Goal: Transaction & Acquisition: Purchase product/service

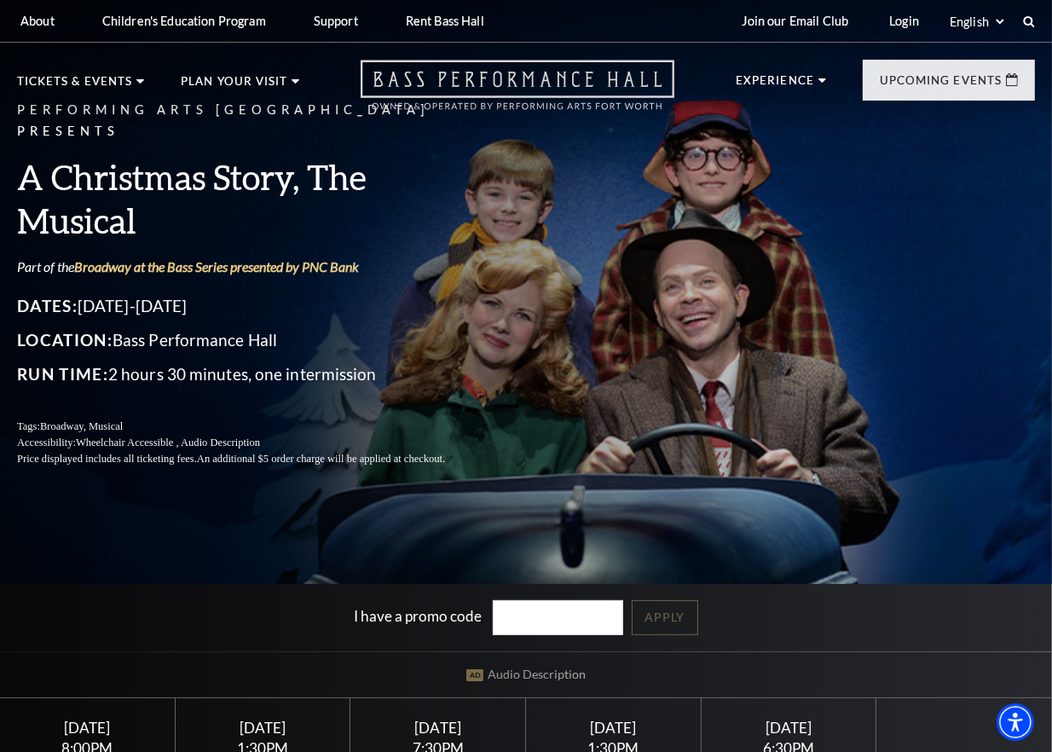
click at [573, 69] on icon "Open this option" at bounding box center [518, 85] width 314 height 50
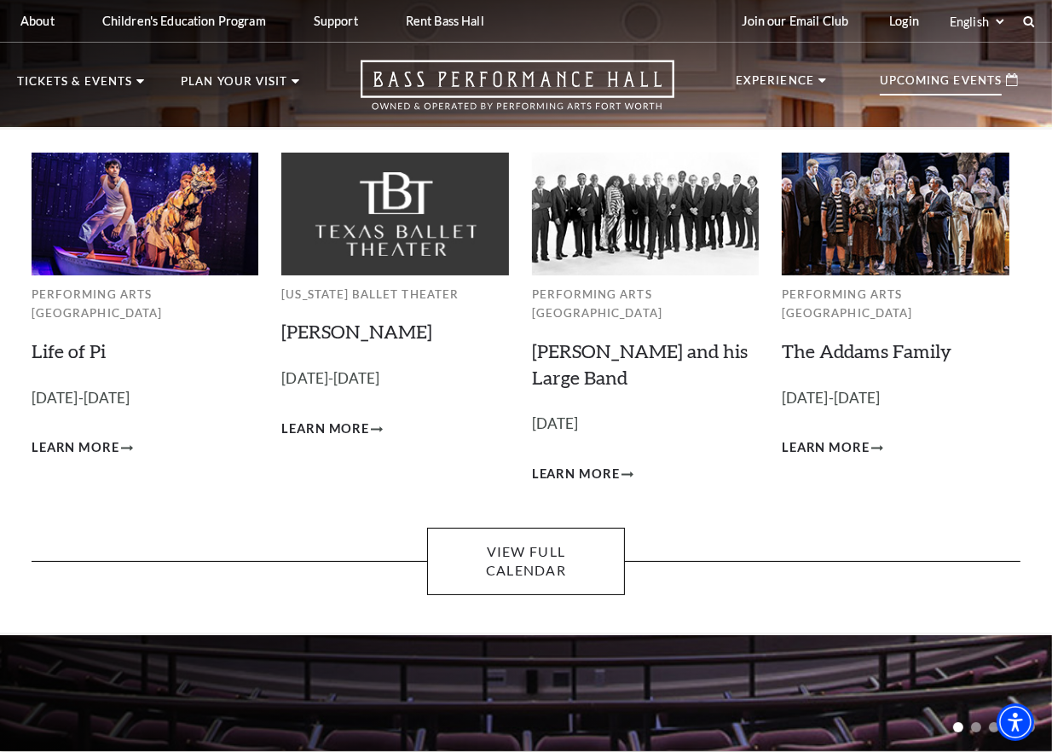
click at [997, 85] on p "Upcoming Events" at bounding box center [941, 85] width 122 height 20
click at [172, 218] on img at bounding box center [145, 214] width 227 height 122
click at [109, 437] on span "Learn More" at bounding box center [76, 447] width 88 height 21
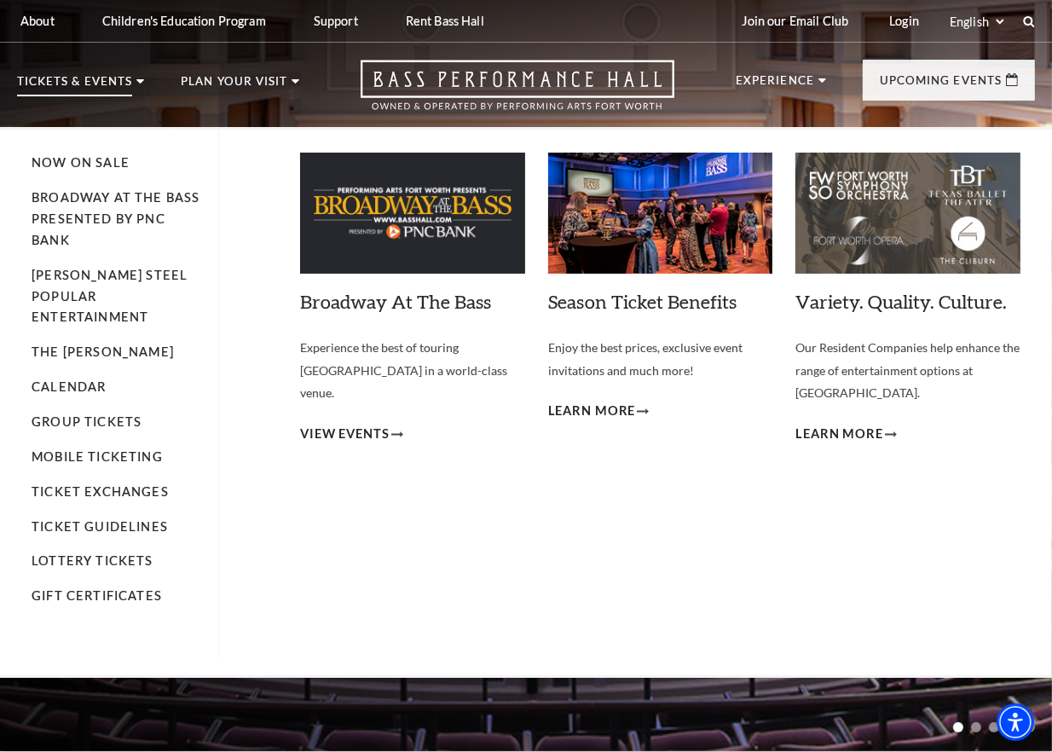
click at [141, 84] on li "Tickets & Events Now On Sale Broadway At The Bass presented by PNC Bank Irwin S…" at bounding box center [80, 101] width 127 height 51
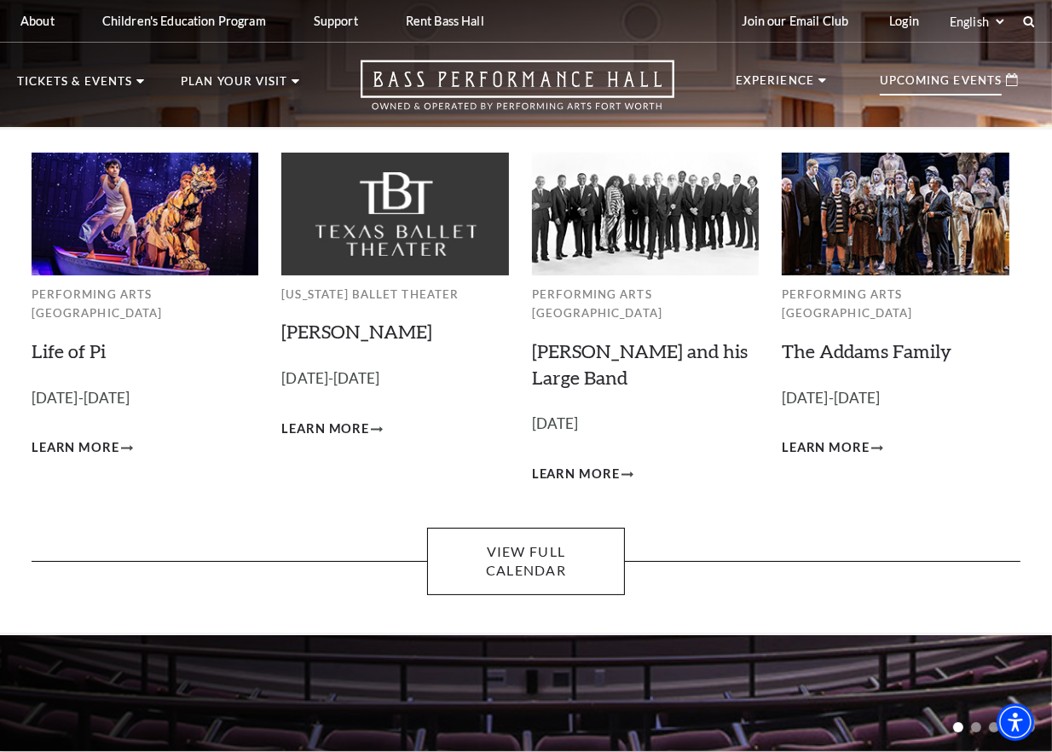
click at [888, 75] on p "Upcoming Events" at bounding box center [941, 85] width 122 height 20
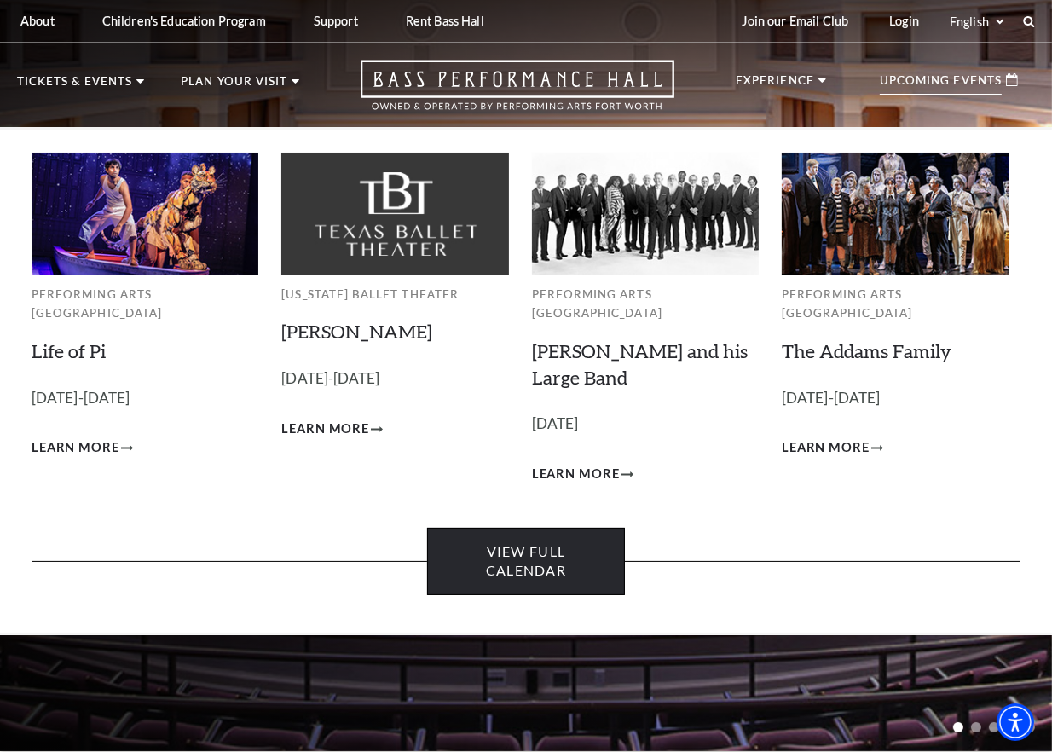
click at [582, 529] on link "View Full Calendar" at bounding box center [526, 561] width 198 height 67
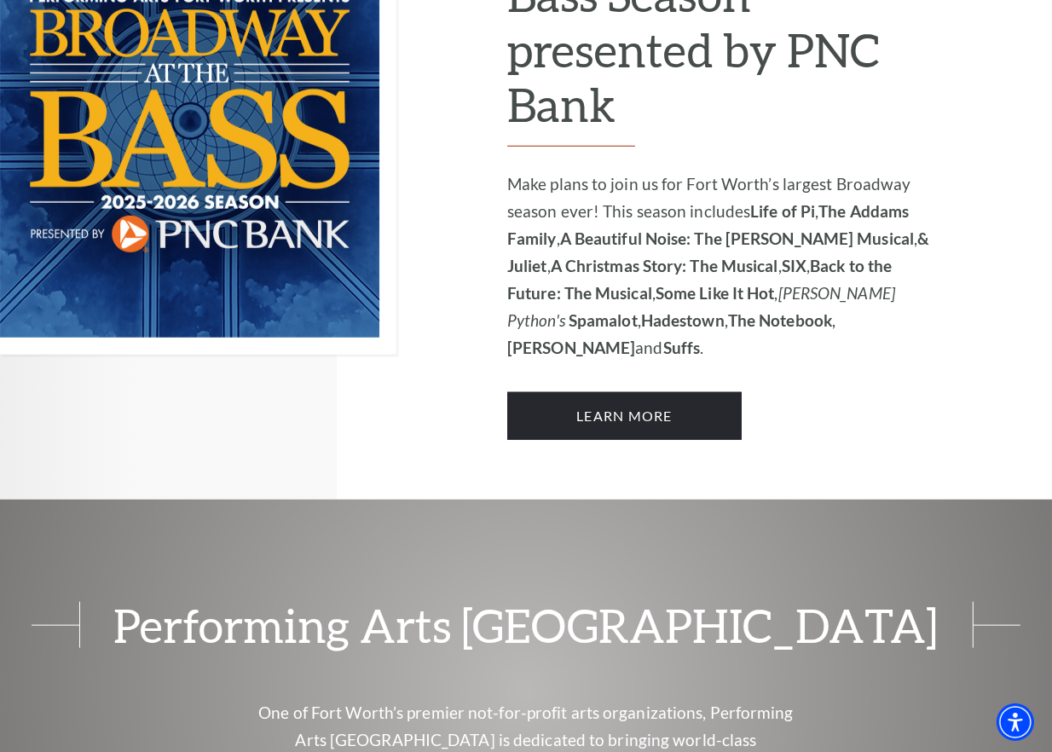
scroll to position [1279, 0]
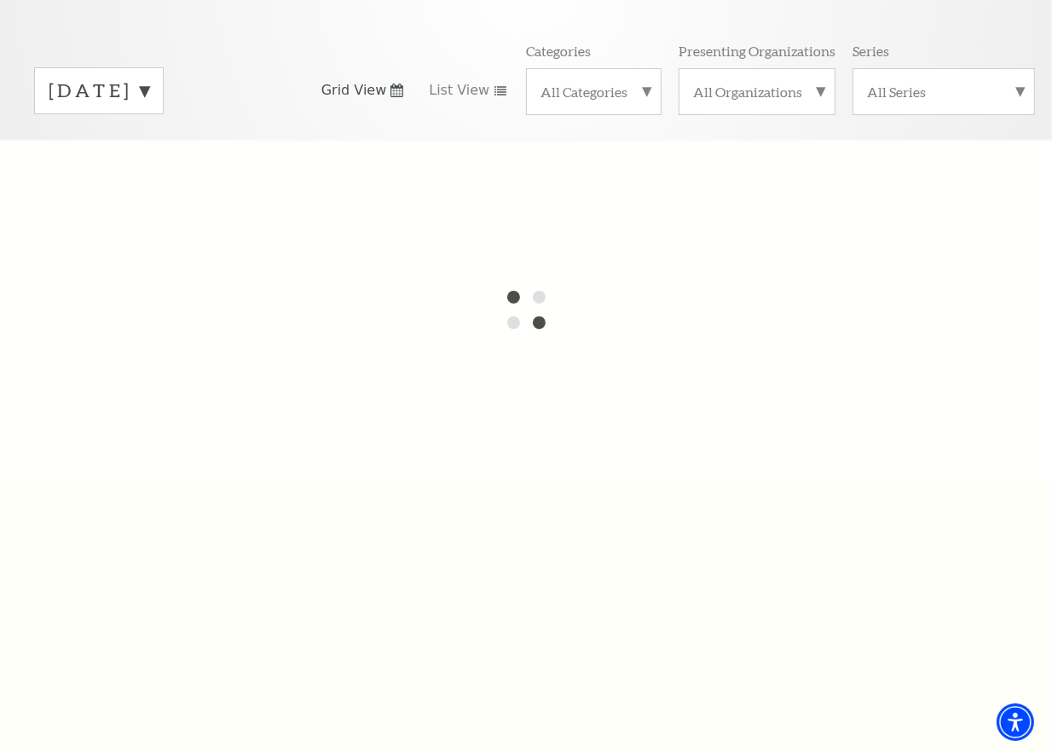
scroll to position [170, 0]
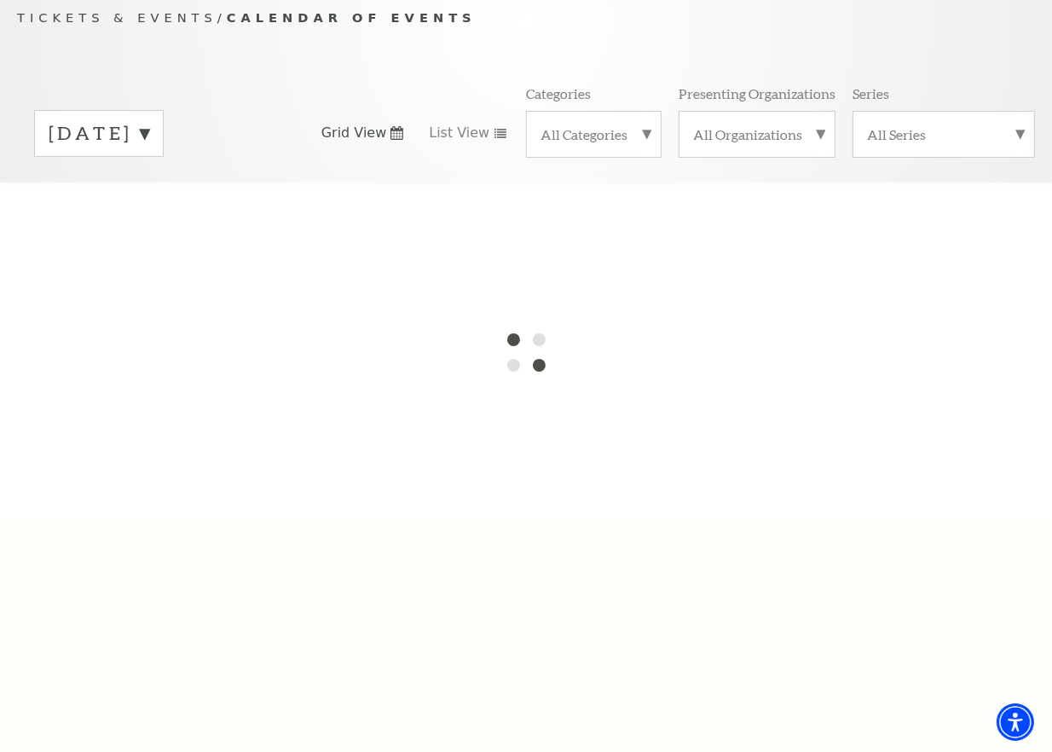
click at [149, 130] on label "September 2025" at bounding box center [99, 133] width 101 height 26
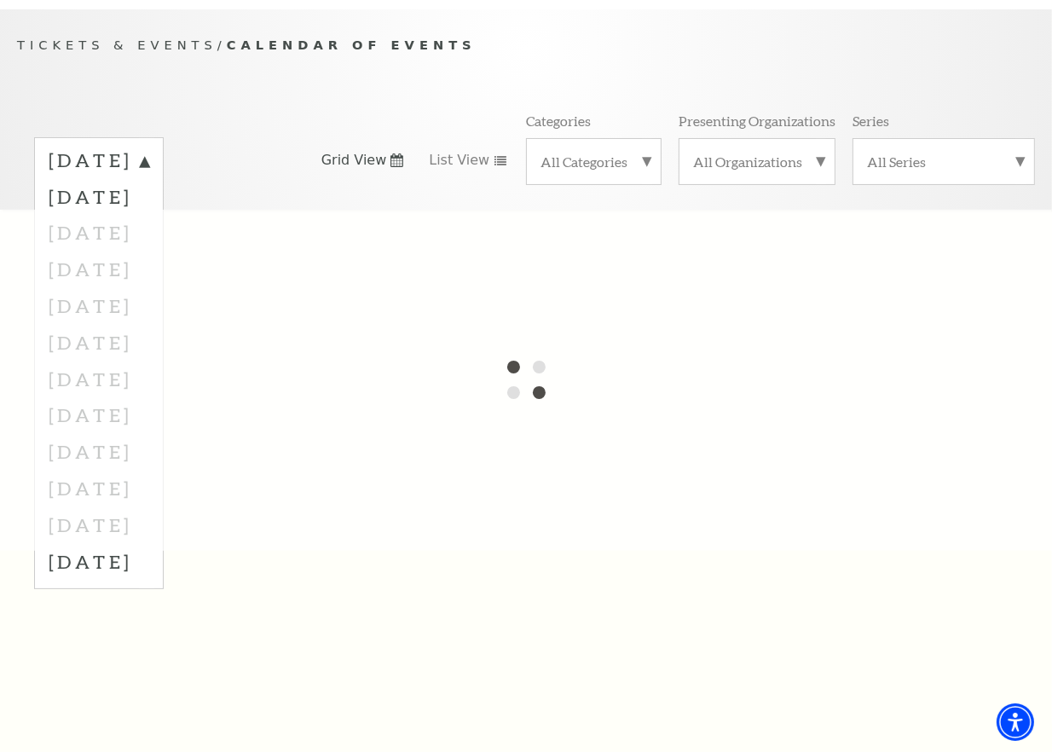
click at [254, 137] on div "September 2025 October 2025 November 2025 December 2025 January 2026 February 2…" at bounding box center [159, 160] width 251 height 46
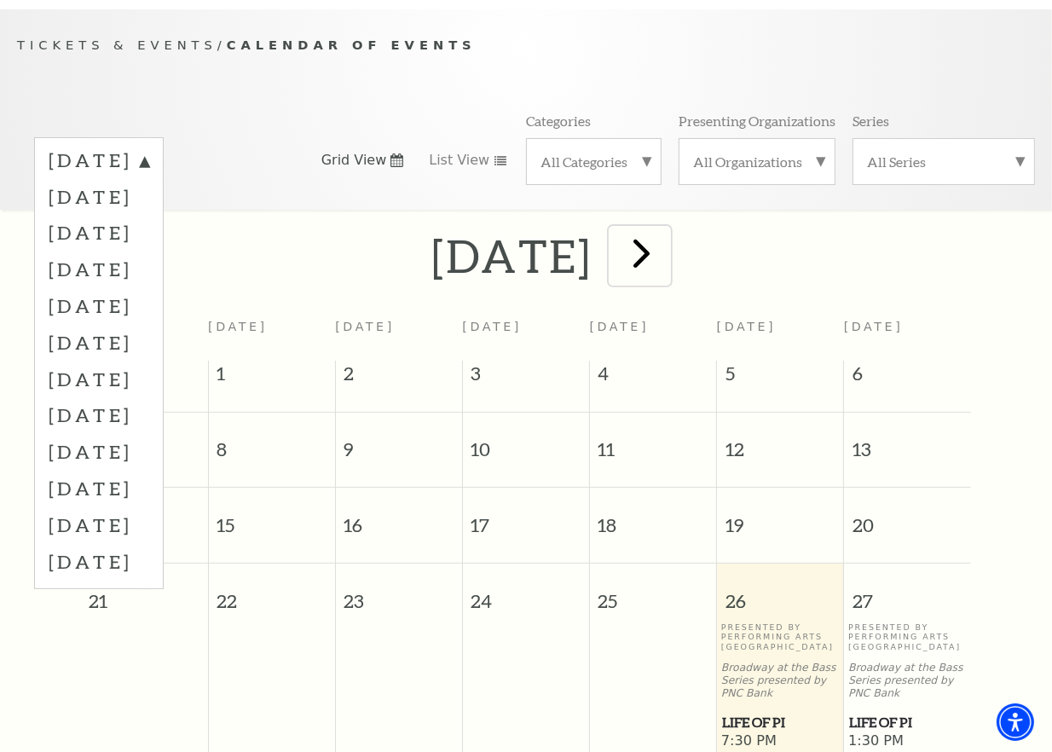
click at [666, 253] on span "next" at bounding box center [641, 252] width 49 height 49
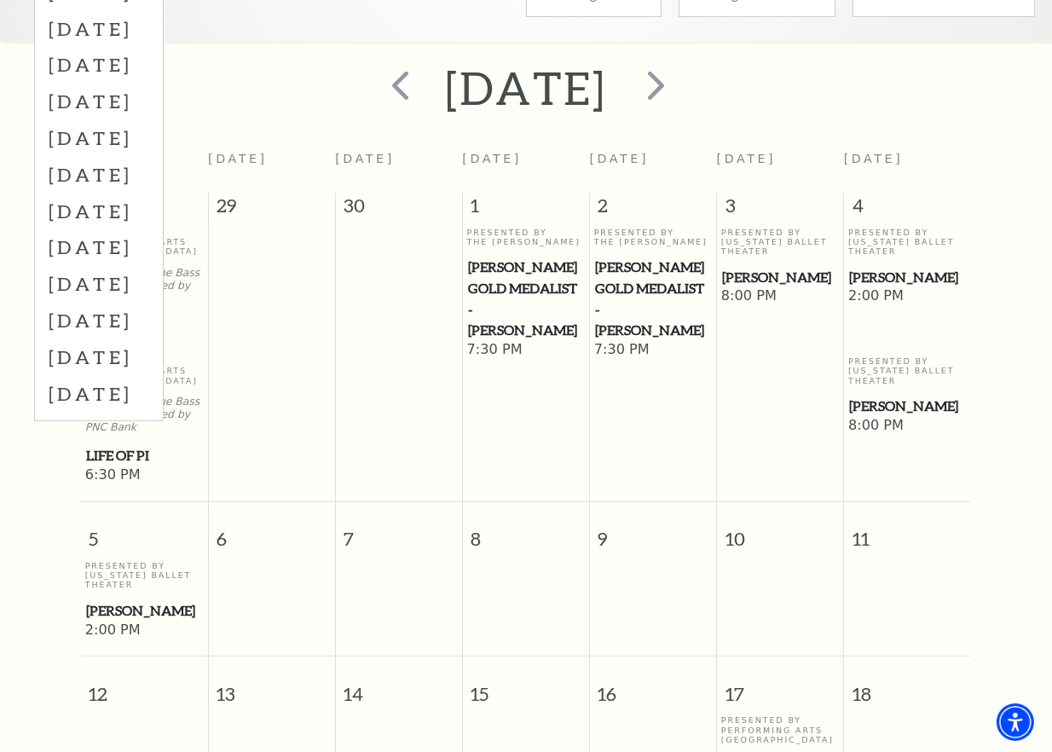
scroll to position [314, 0]
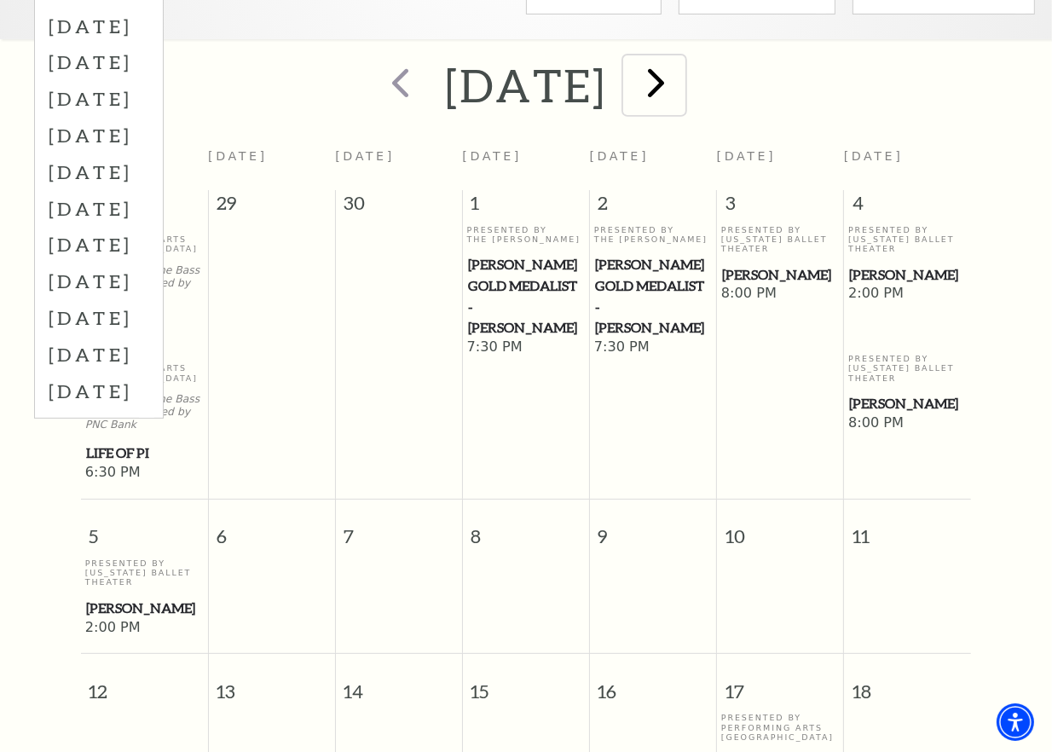
click at [680, 85] on span "next" at bounding box center [656, 82] width 49 height 49
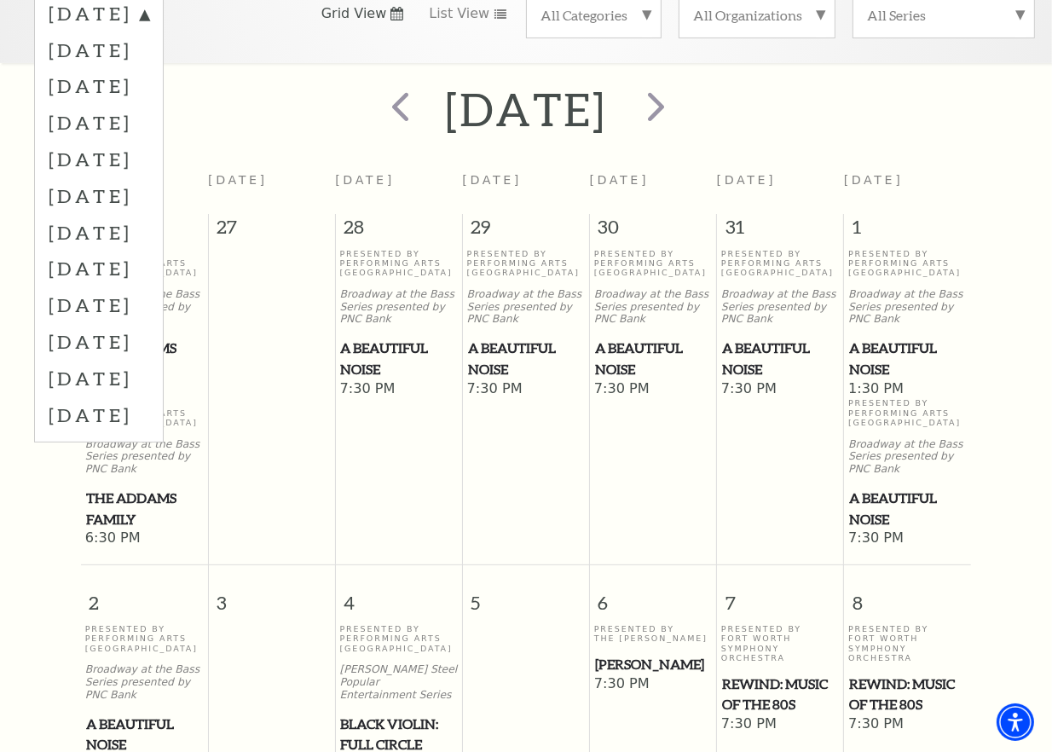
scroll to position [228, 0]
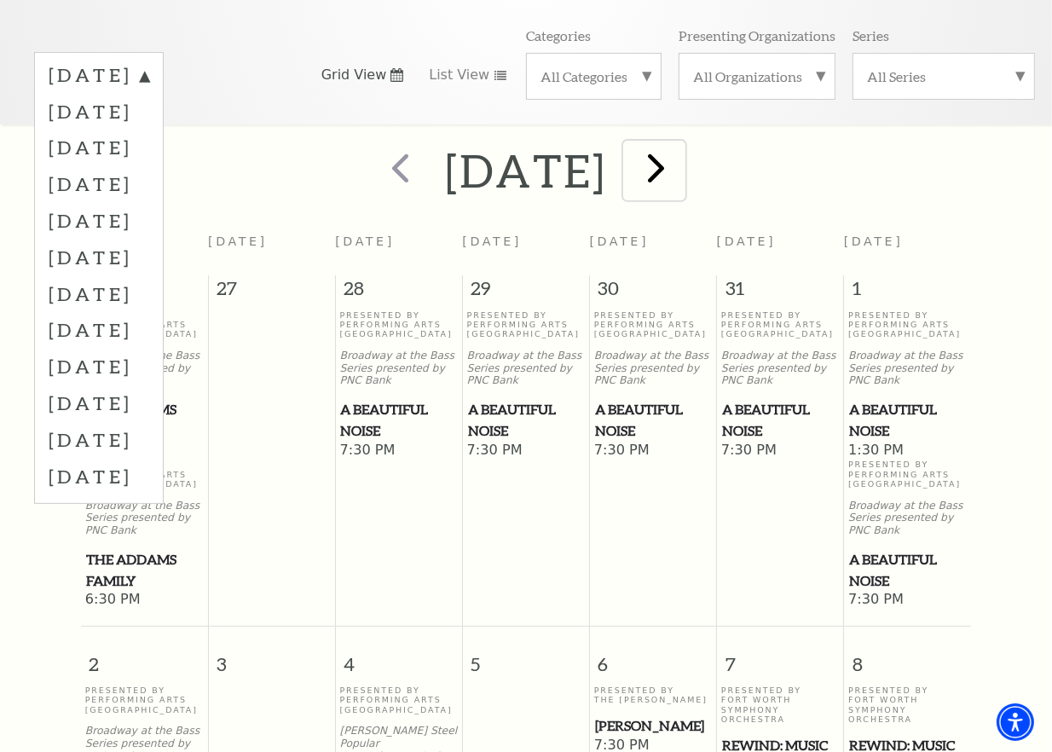
click at [680, 159] on span "next" at bounding box center [656, 167] width 49 height 49
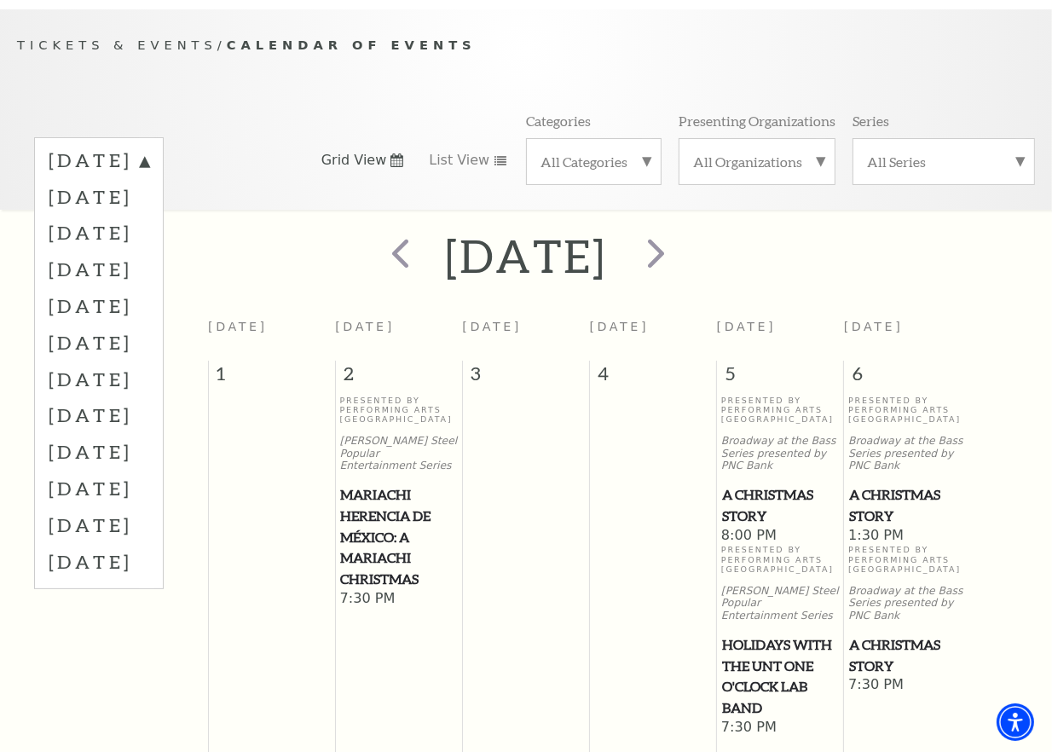
scroll to position [0, 0]
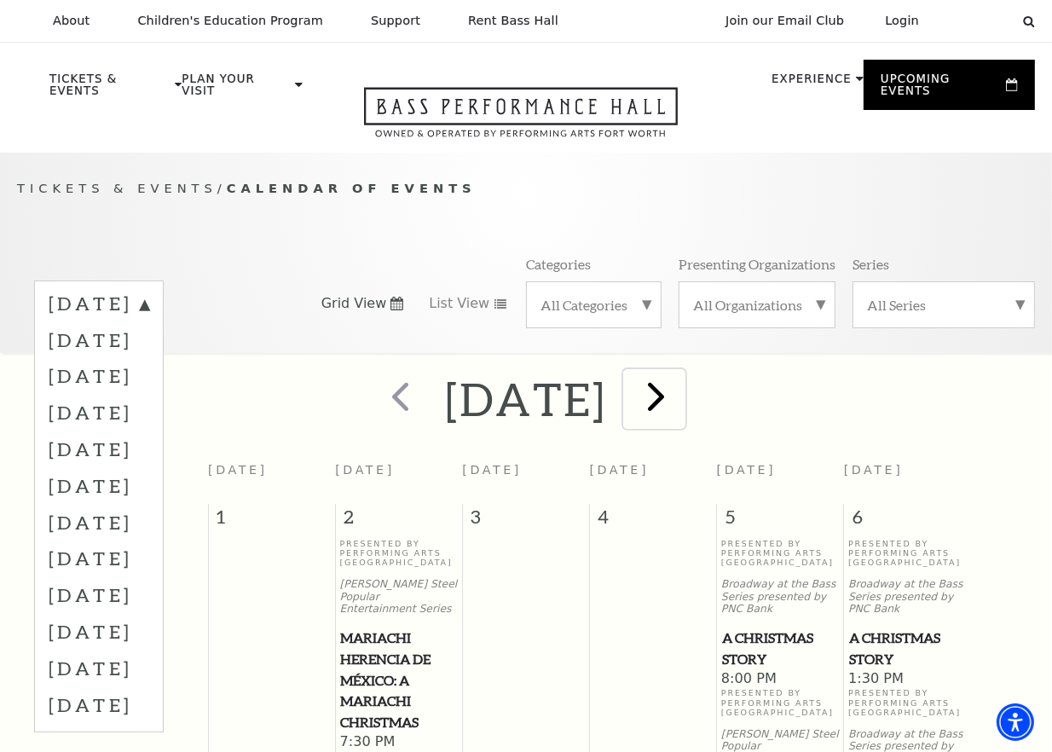
click at [680, 393] on span "next" at bounding box center [656, 396] width 49 height 49
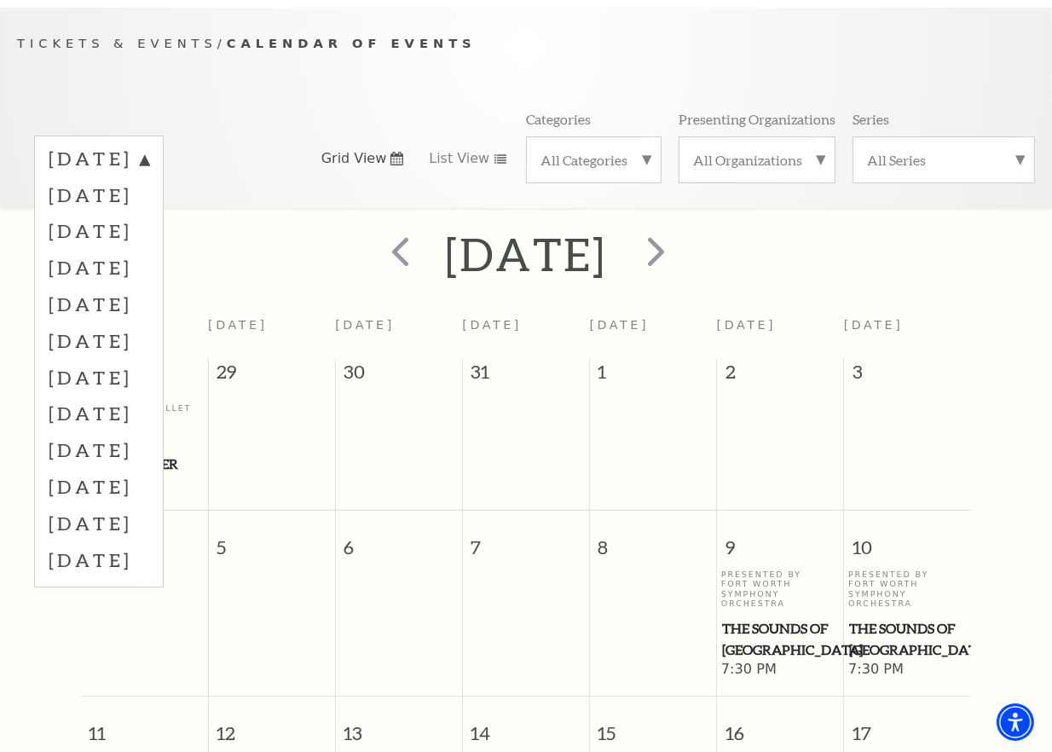
scroll to position [143, 0]
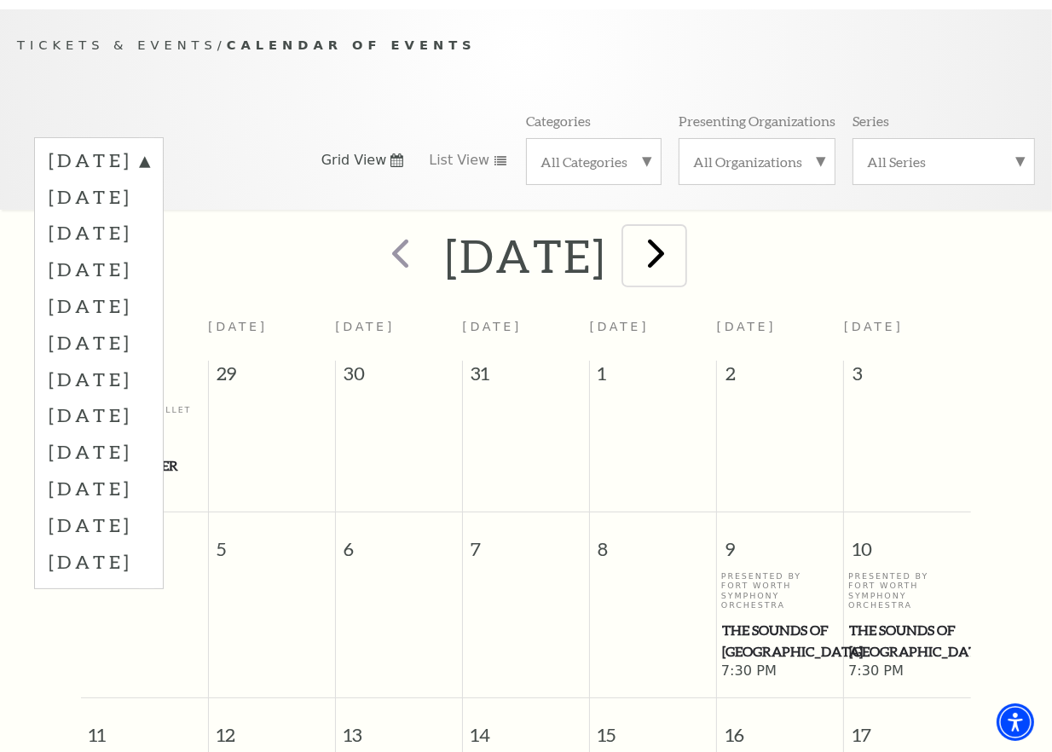
click at [680, 251] on span "next" at bounding box center [656, 252] width 49 height 49
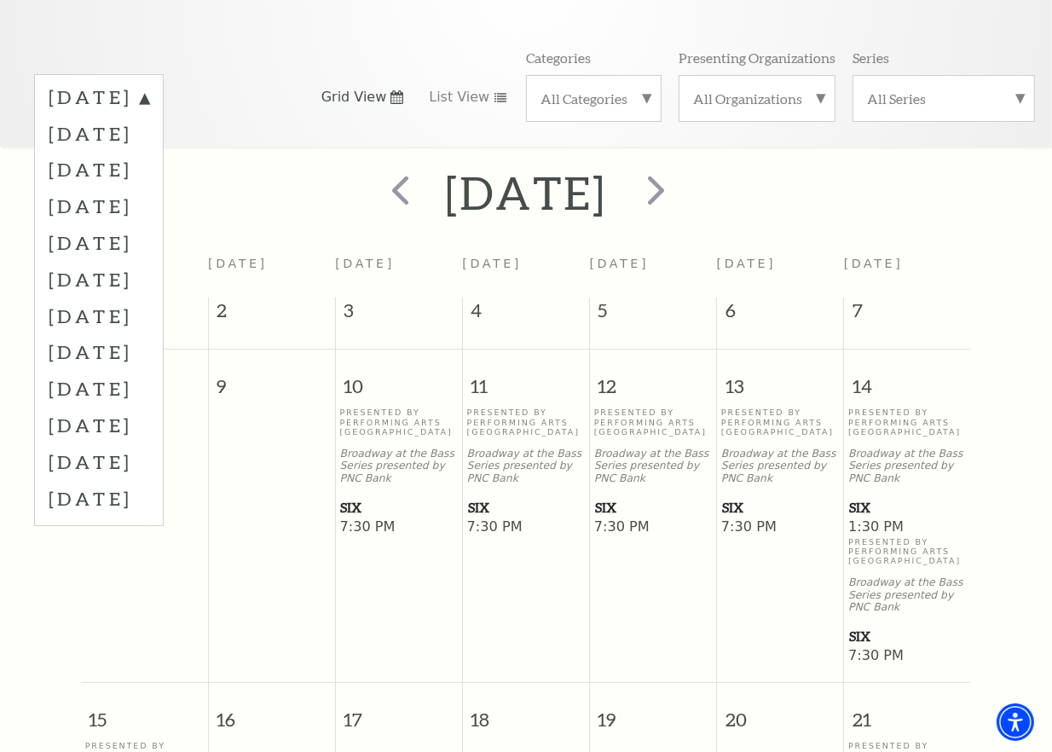
scroll to position [0, 0]
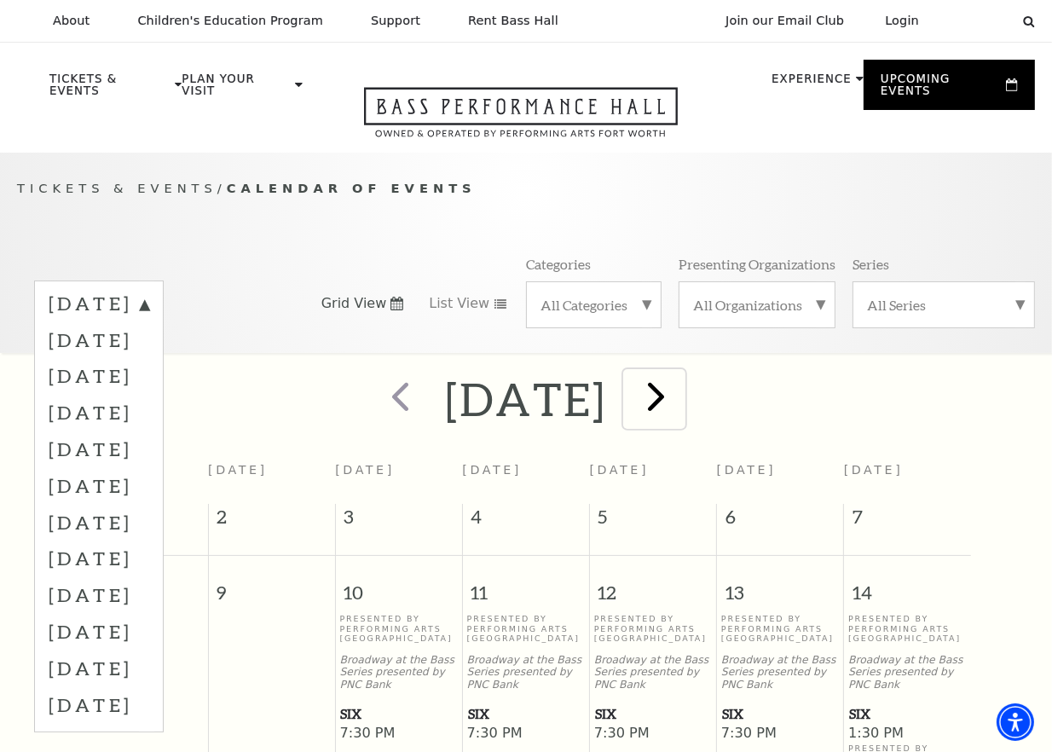
click at [680, 385] on span "next" at bounding box center [656, 396] width 49 height 49
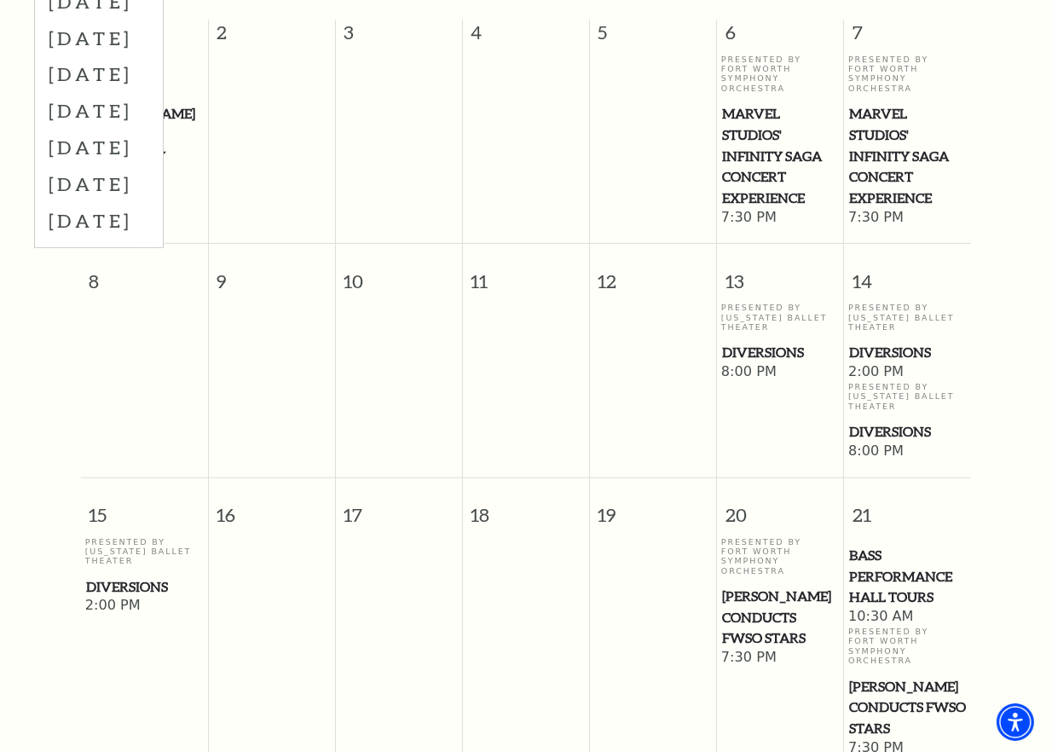
scroll to position [58, 0]
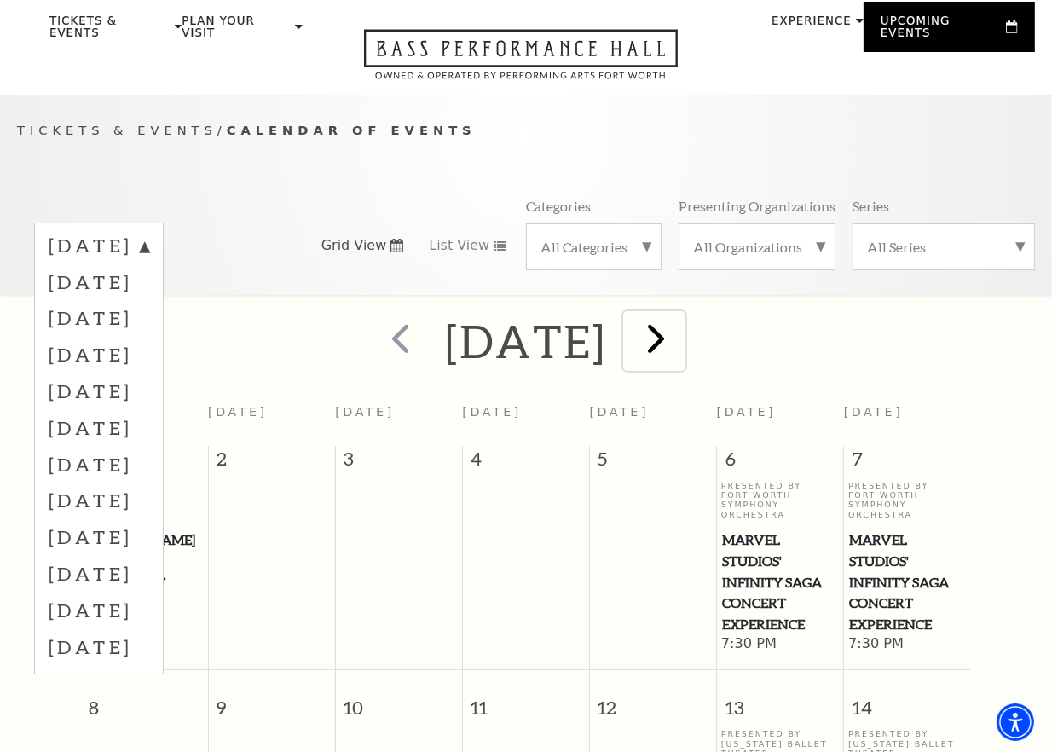
click at [680, 330] on span "next" at bounding box center [656, 338] width 49 height 49
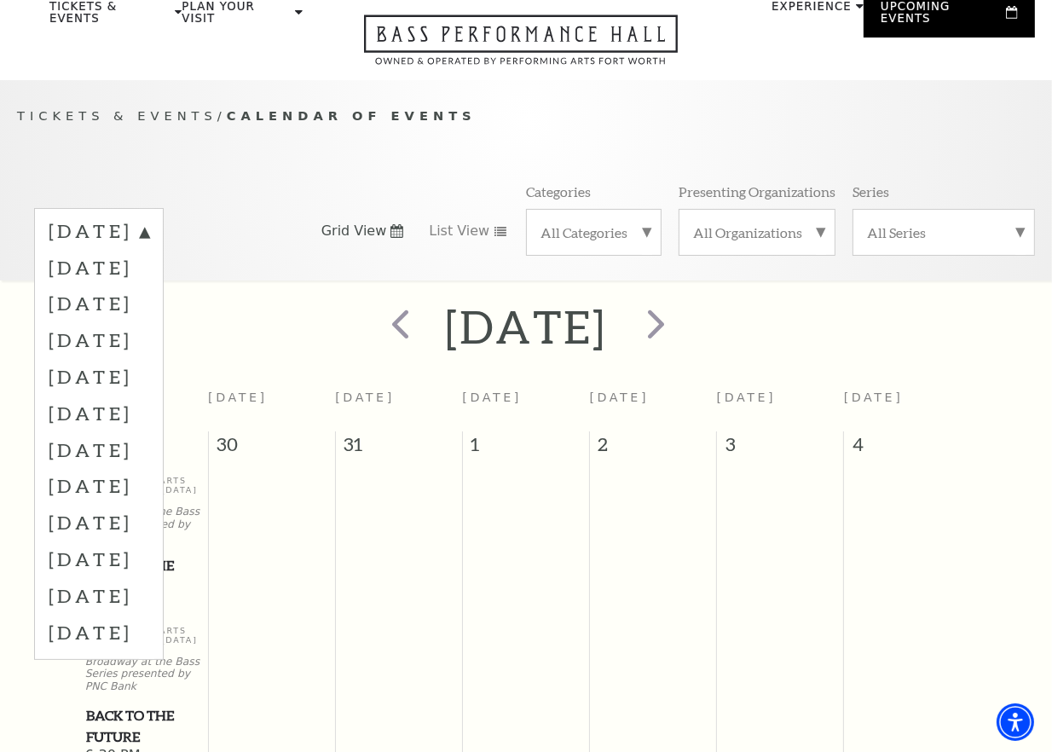
scroll to position [0, 0]
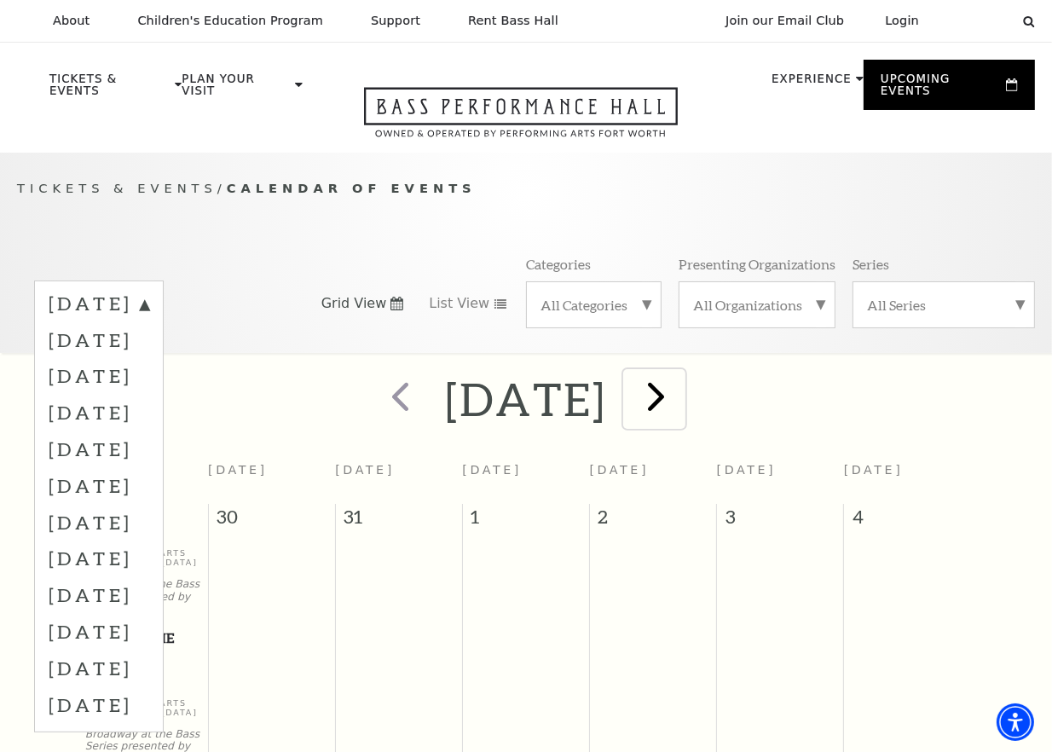
click at [680, 399] on span "next" at bounding box center [656, 396] width 49 height 49
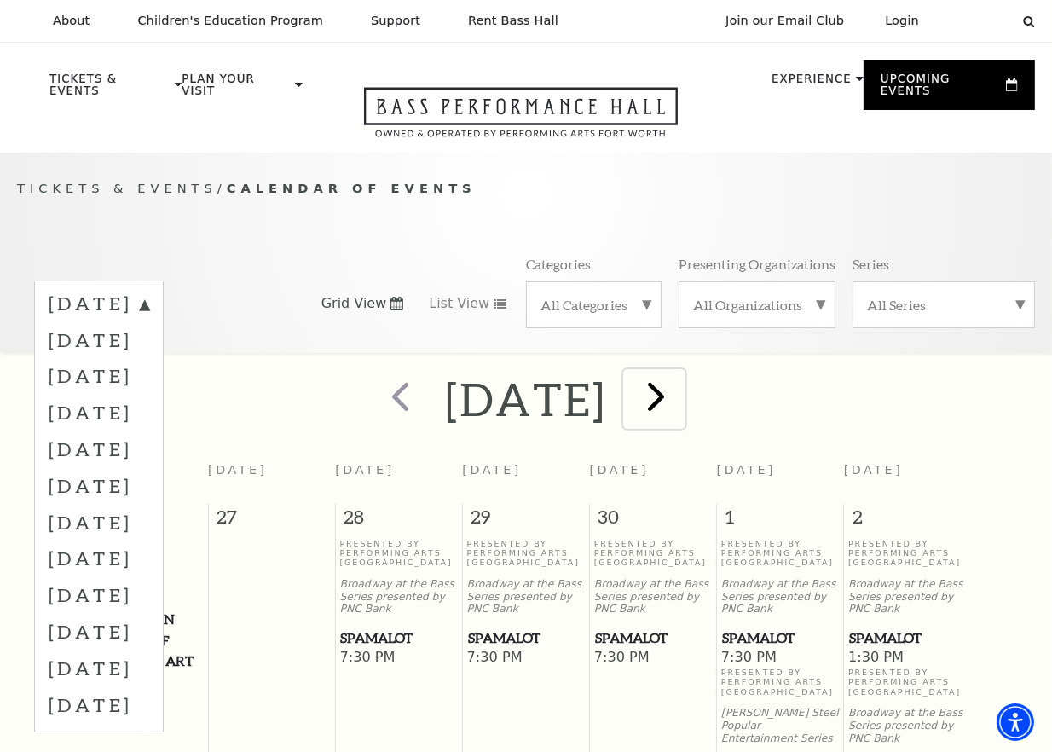
click at [680, 393] on span "next" at bounding box center [656, 396] width 49 height 49
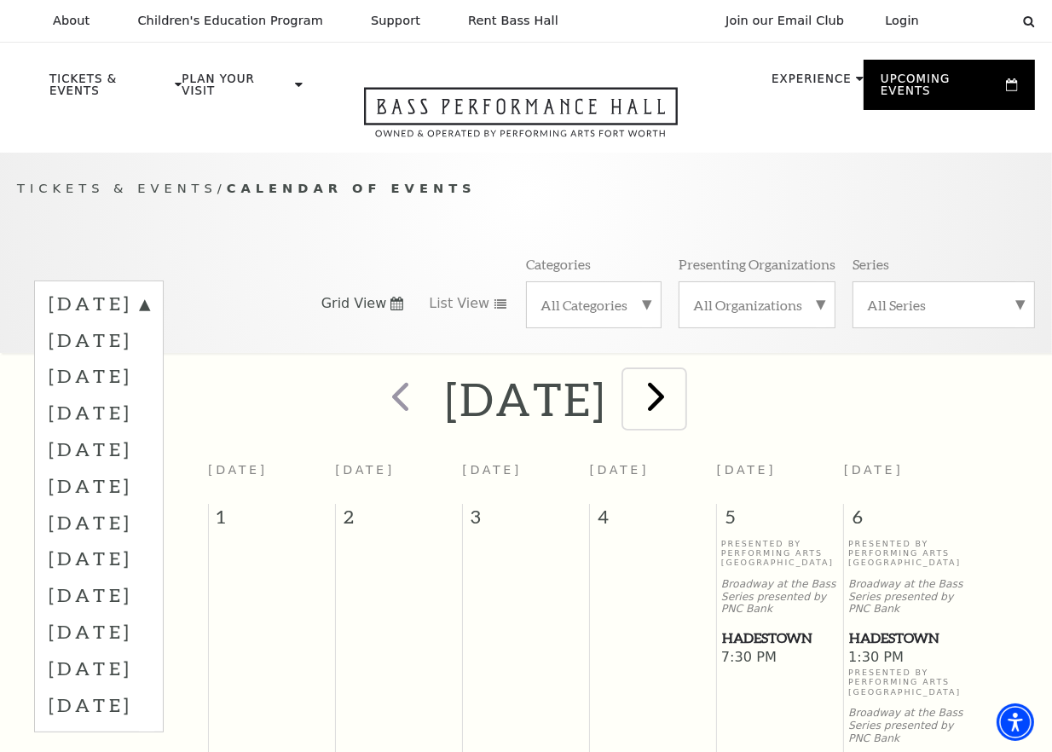
click at [680, 390] on span "next" at bounding box center [656, 396] width 49 height 49
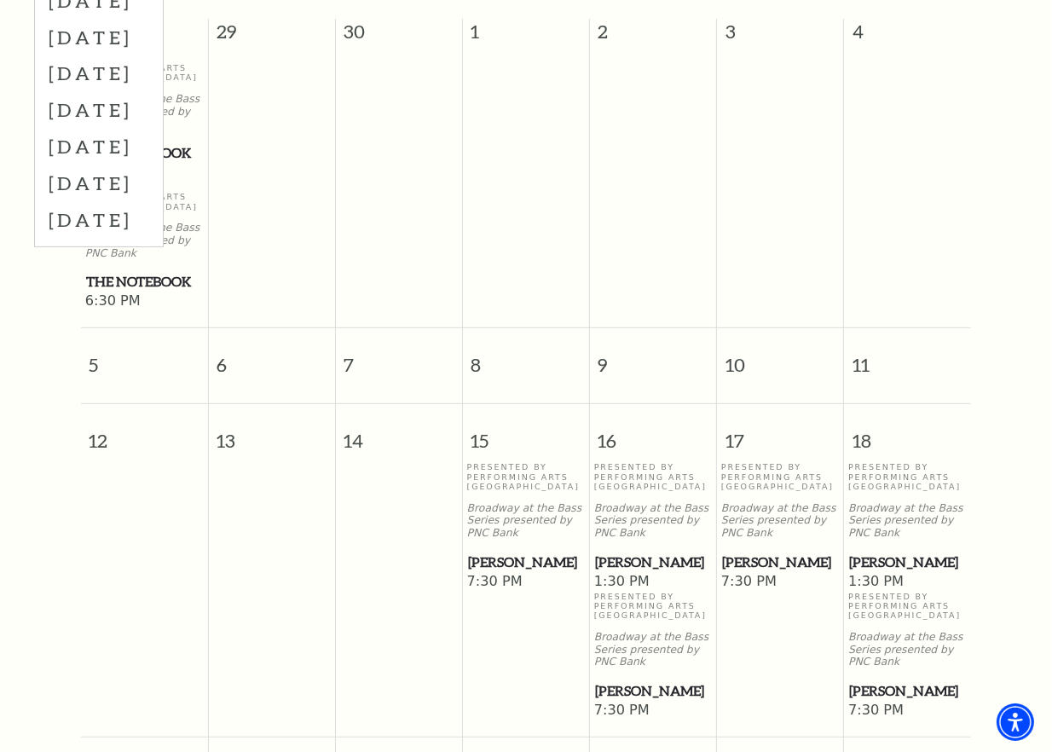
scroll to position [58, 0]
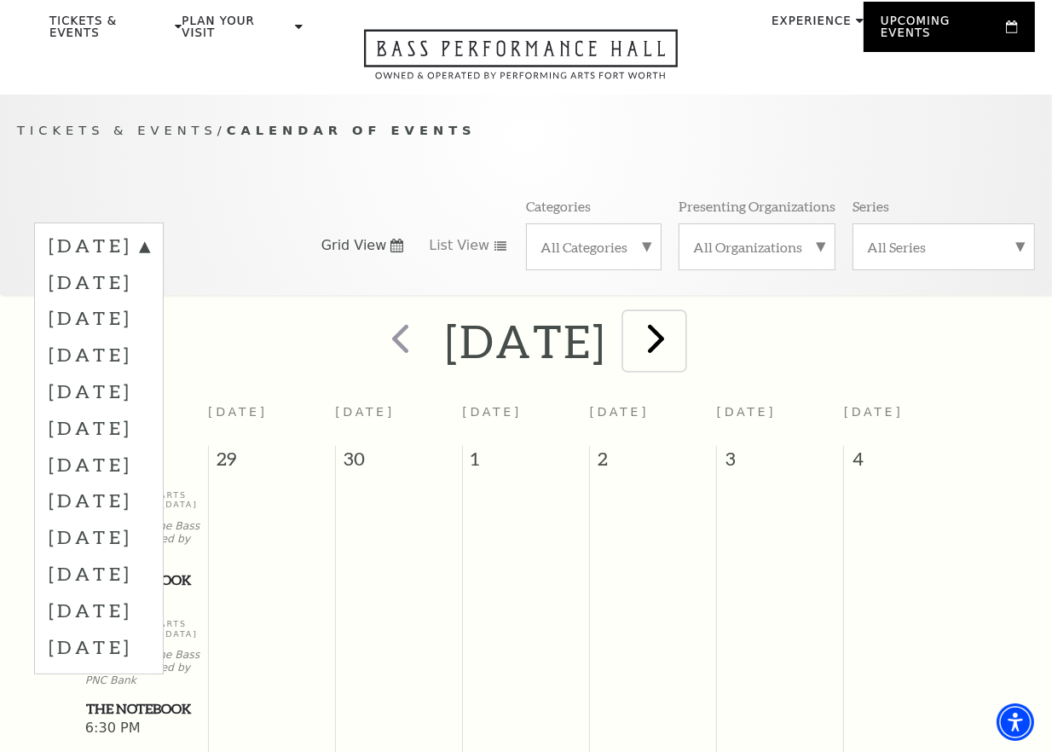
click at [680, 325] on span "next" at bounding box center [656, 338] width 49 height 49
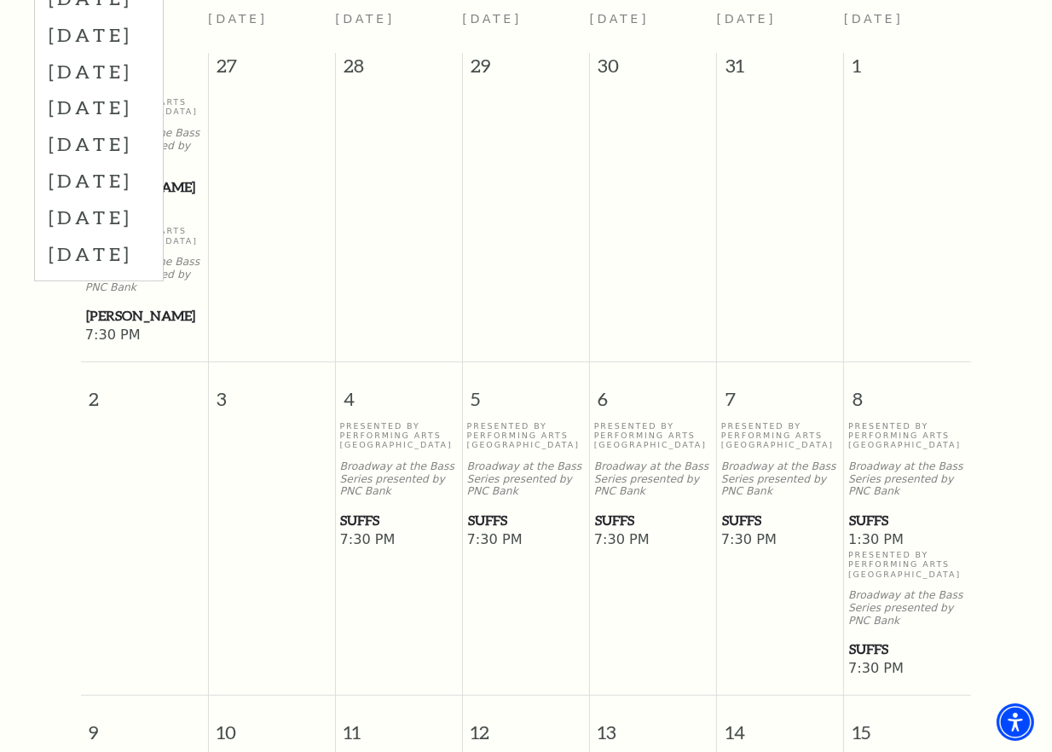
scroll to position [314, 0]
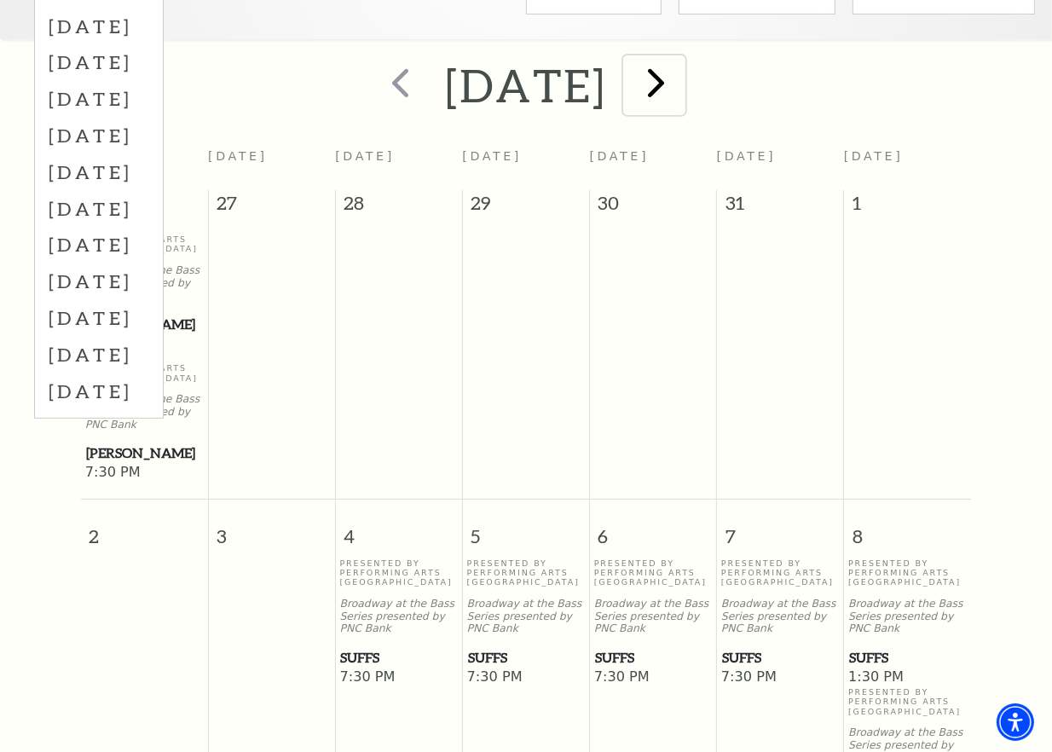
click at [680, 72] on span "next" at bounding box center [656, 82] width 49 height 49
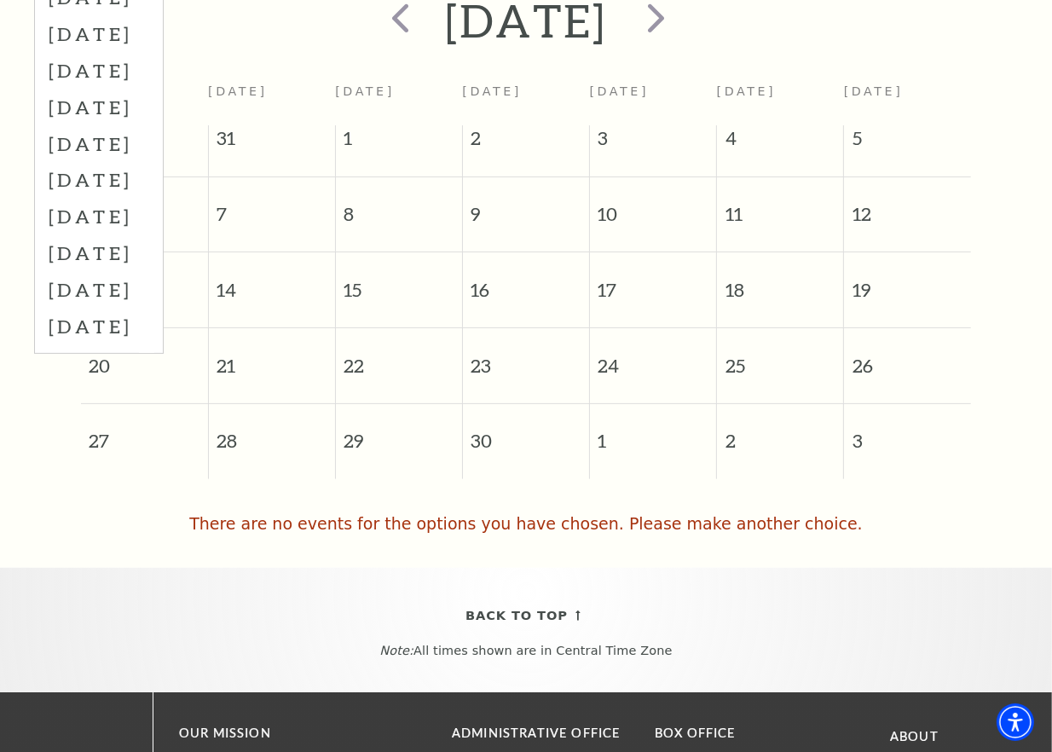
scroll to position [0, 0]
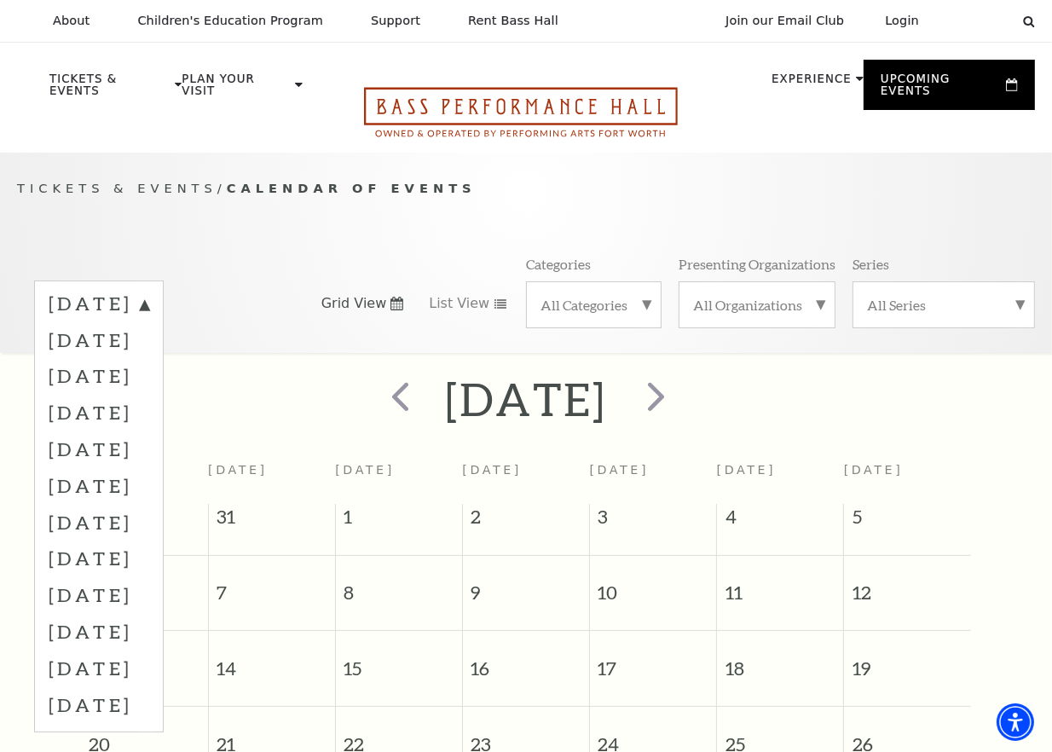
click at [457, 101] on icon "Open this option" at bounding box center [521, 112] width 314 height 50
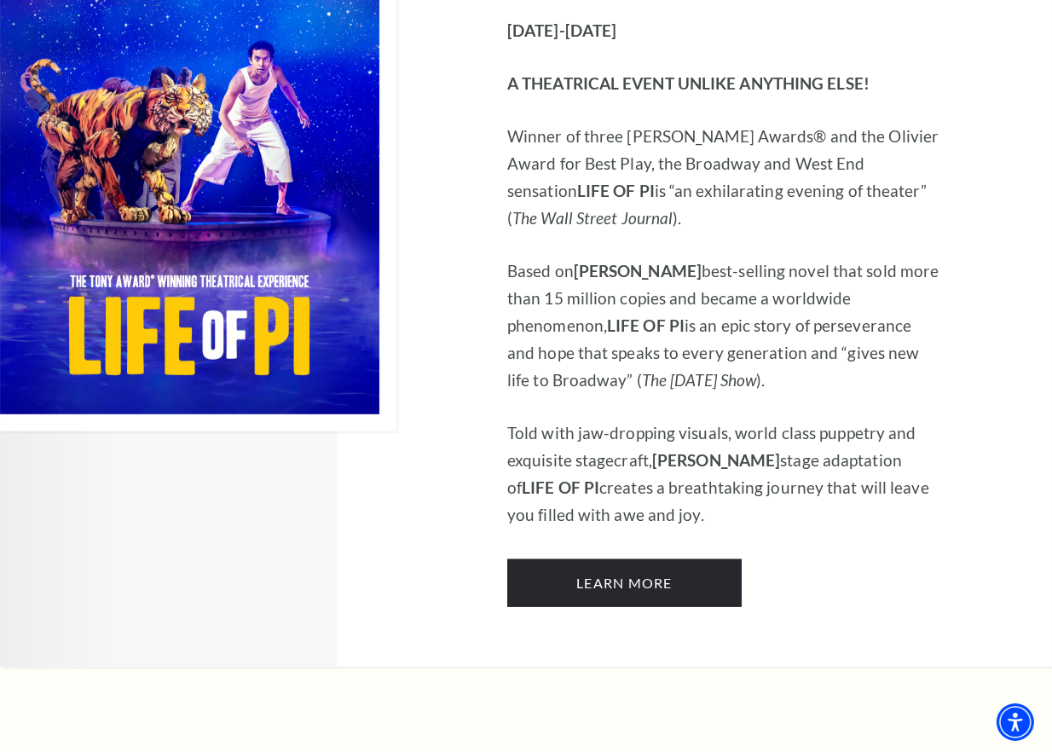
scroll to position [1108, 0]
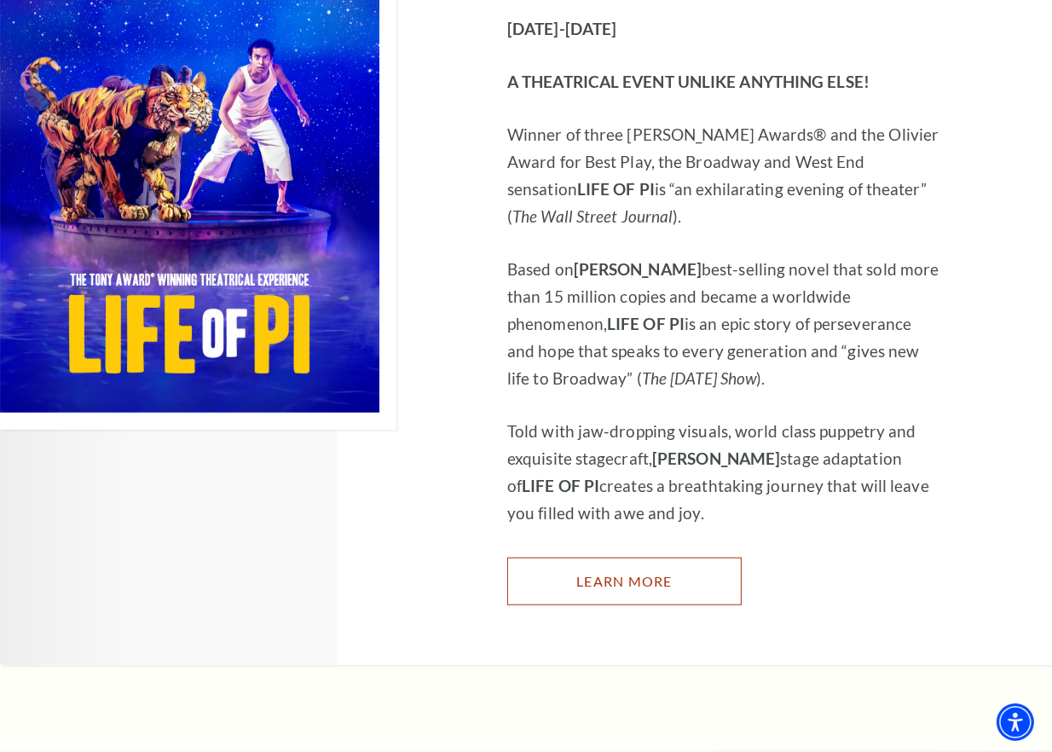
click at [607, 587] on link "Learn More" at bounding box center [624, 582] width 234 height 48
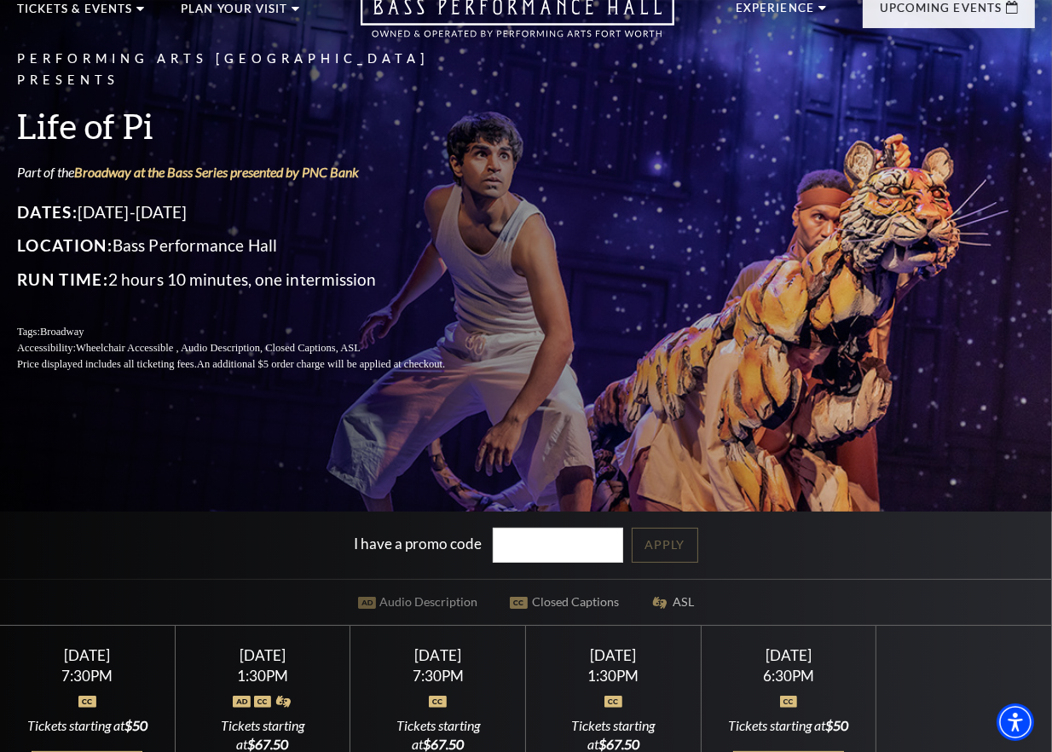
scroll to position [341, 0]
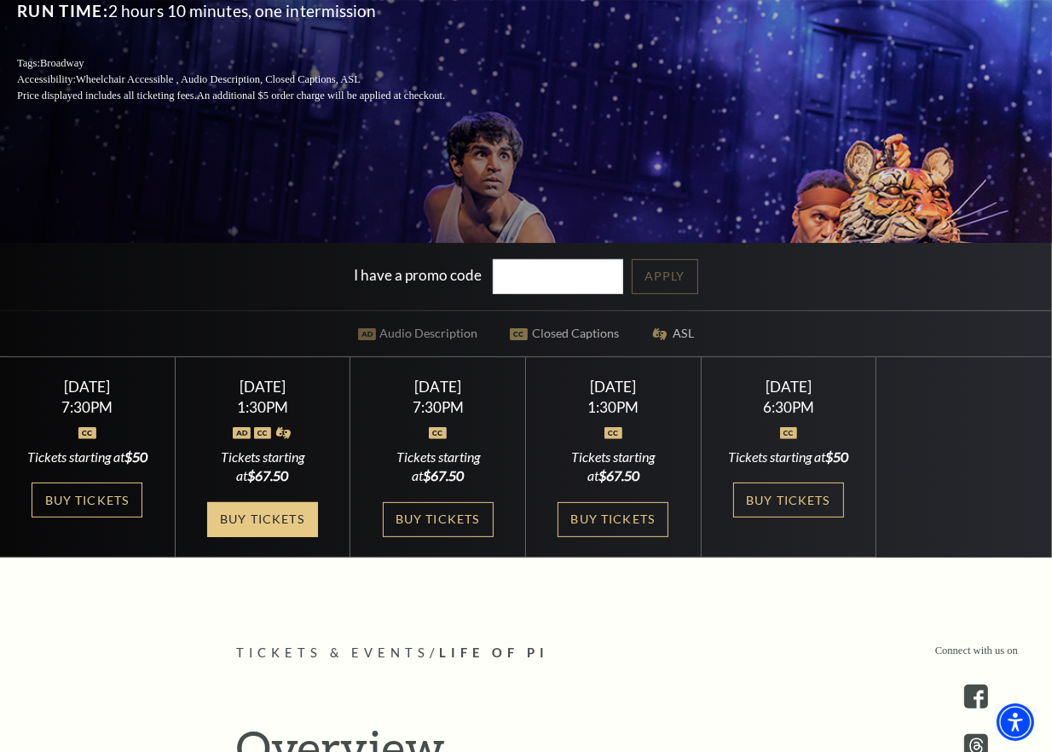
click at [295, 526] on link "Buy Tickets" at bounding box center [262, 519] width 111 height 35
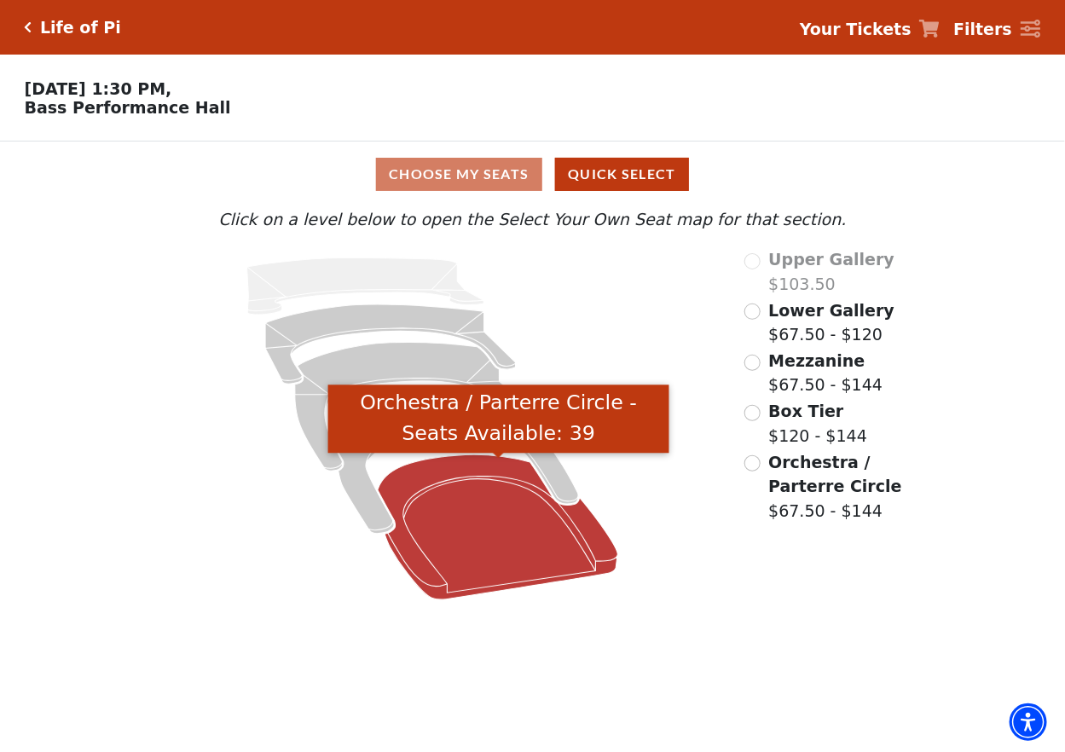
click at [471, 536] on icon "Orchestra / Parterre Circle - Seats Available: 39" at bounding box center [498, 527] width 240 height 145
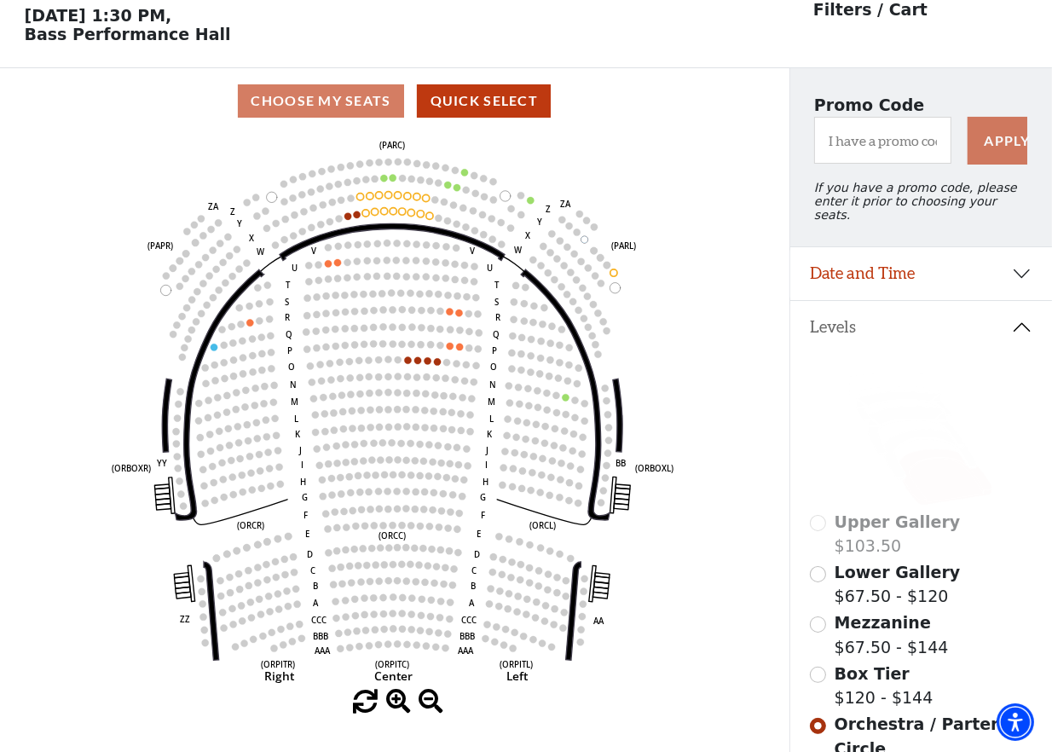
scroll to position [78, 0]
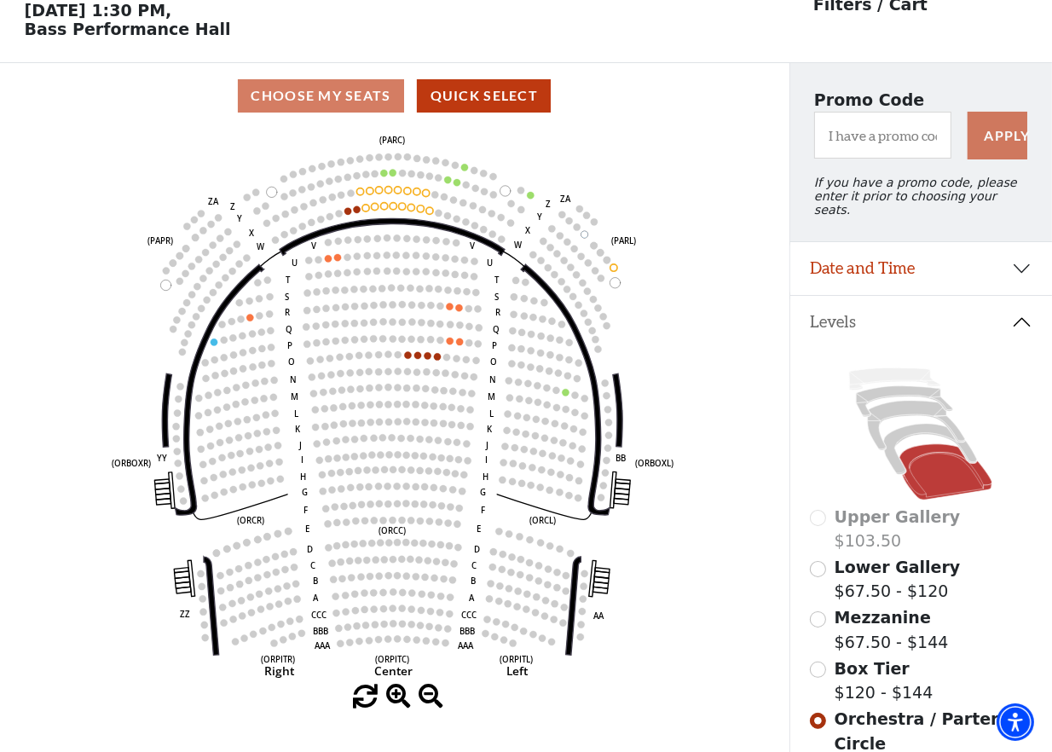
click at [370, 456] on use "Seat Selected" at bounding box center [372, 455] width 8 height 8
click at [389, 458] on circle at bounding box center [389, 454] width 7 height 7
